Goal: Check status: Check status

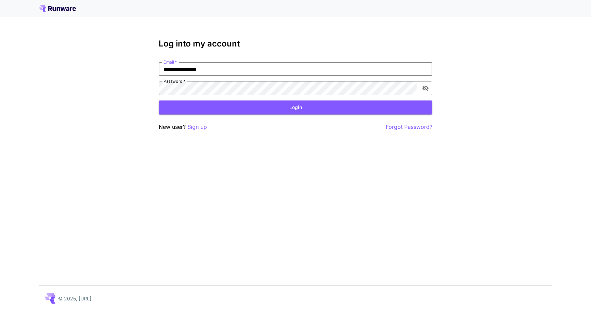
type input "**********"
click at [295, 107] on button "Login" at bounding box center [296, 108] width 274 height 14
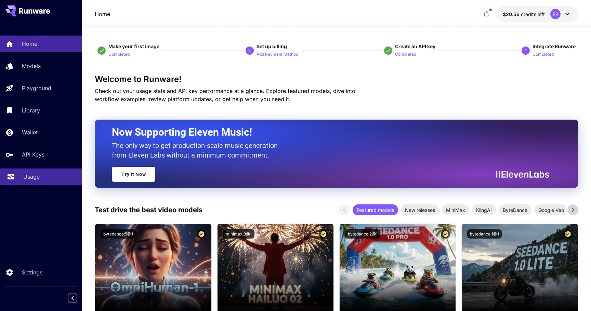
click at [28, 177] on p "Usage" at bounding box center [31, 177] width 16 height 8
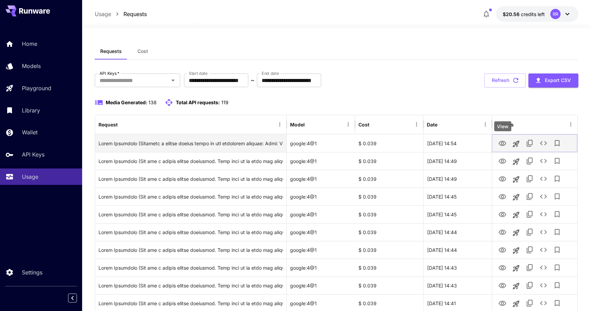
click at [502, 144] on icon "View" at bounding box center [502, 144] width 8 height 8
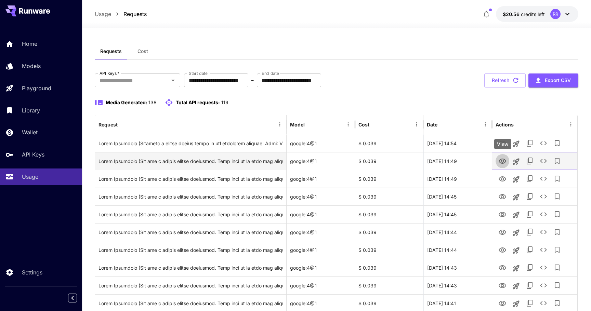
click at [503, 161] on icon "View" at bounding box center [503, 161] width 8 height 5
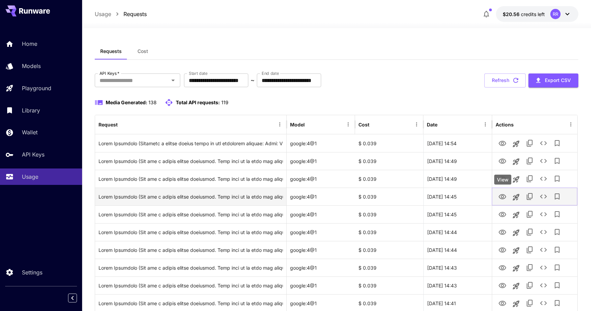
click at [504, 194] on icon "View" at bounding box center [502, 197] width 8 height 8
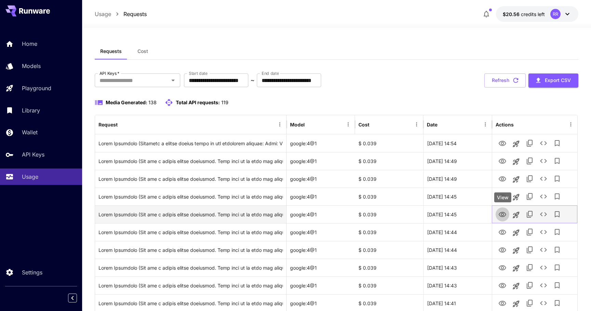
click at [502, 213] on icon "View" at bounding box center [503, 214] width 8 height 5
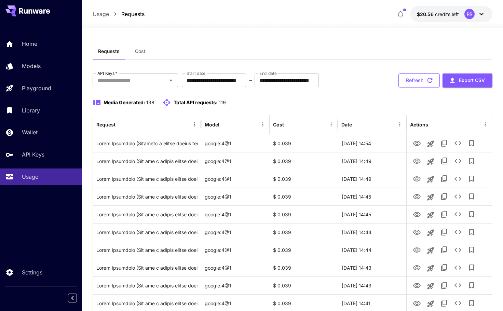
click at [413, 80] on button "Refresh" at bounding box center [419, 81] width 41 height 14
